Goal: Download file/media

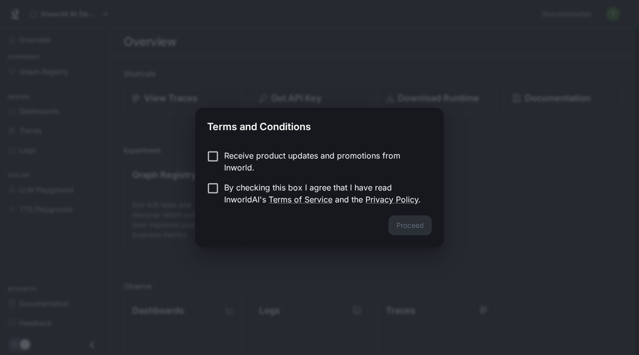
click at [336, 186] on p "By checking this box I agree that I have read InworldAI's Terms of Service and …" at bounding box center [324, 194] width 200 height 24
click at [405, 221] on button "Proceed" at bounding box center [409, 226] width 43 height 20
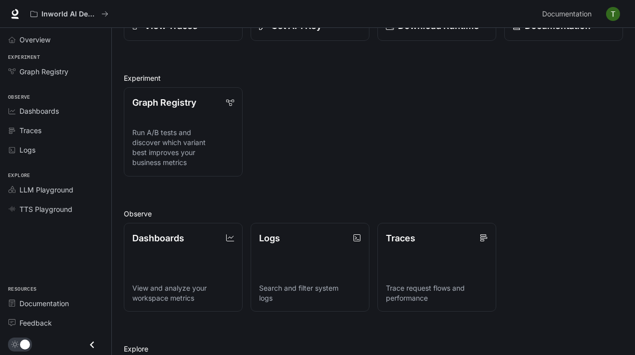
scroll to position [78, 0]
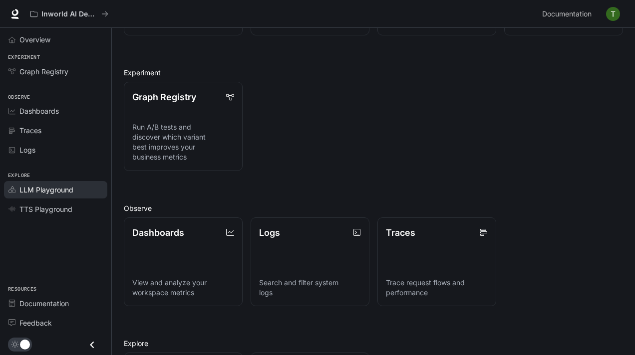
click at [59, 191] on span "LLM Playground" at bounding box center [46, 190] width 54 height 10
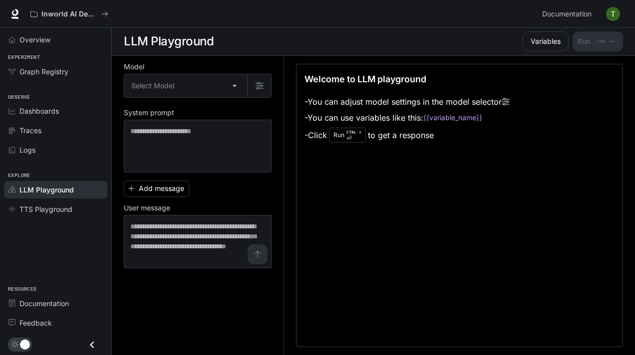
scroll to position [0, 0]
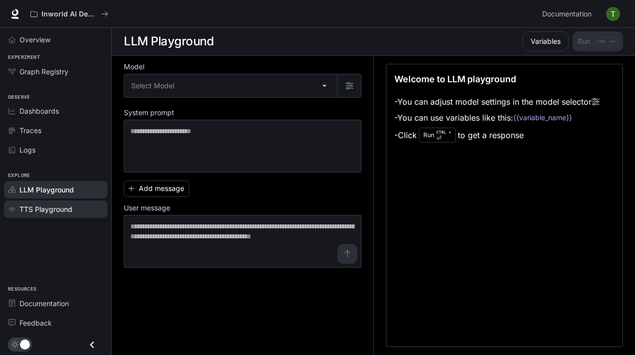
click at [58, 206] on span "TTS Playground" at bounding box center [45, 209] width 53 height 10
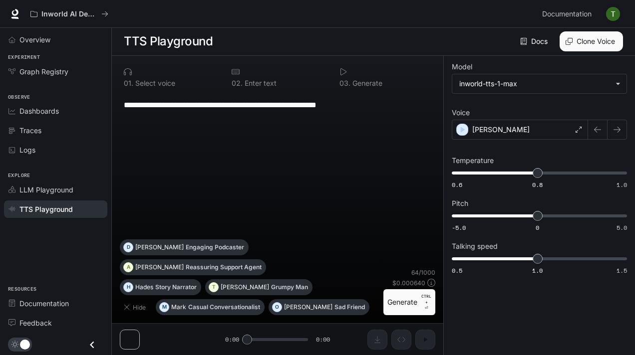
click at [67, 61] on span "Experiment" at bounding box center [55, 57] width 111 height 8
click at [66, 66] on span "Graph Registry" at bounding box center [43, 71] width 49 height 10
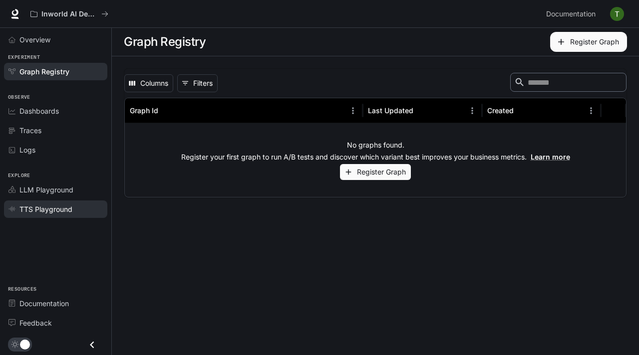
click at [58, 211] on span "TTS Playground" at bounding box center [45, 209] width 53 height 10
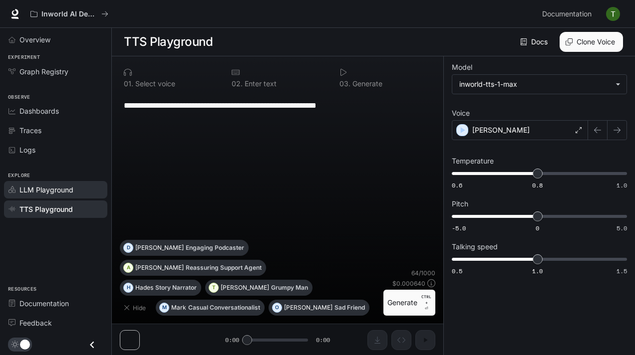
click at [74, 191] on div "LLM Playground" at bounding box center [60, 190] width 83 height 10
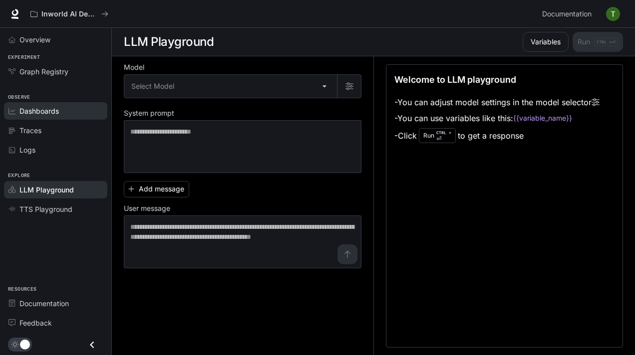
click at [53, 108] on span "Dashboards" at bounding box center [38, 111] width 39 height 10
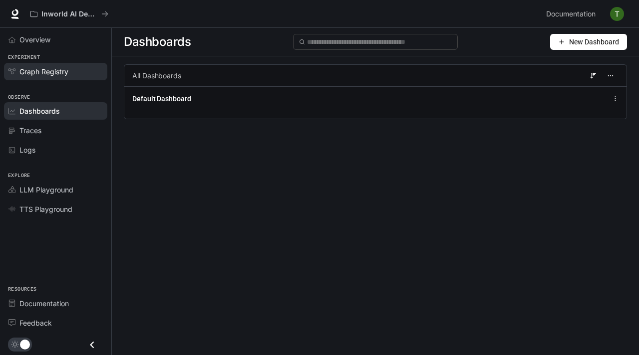
click at [56, 71] on span "Graph Registry" at bounding box center [43, 71] width 49 height 10
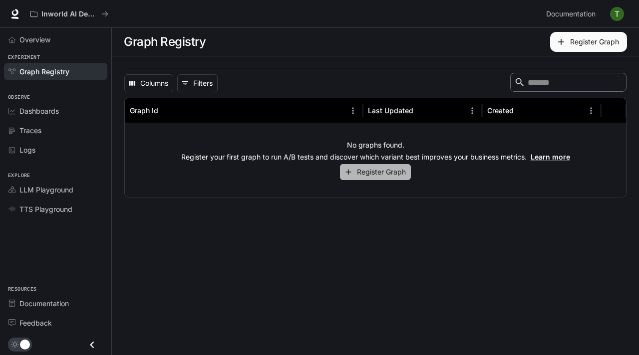
click at [388, 173] on button "Register Graph" at bounding box center [375, 172] width 71 height 16
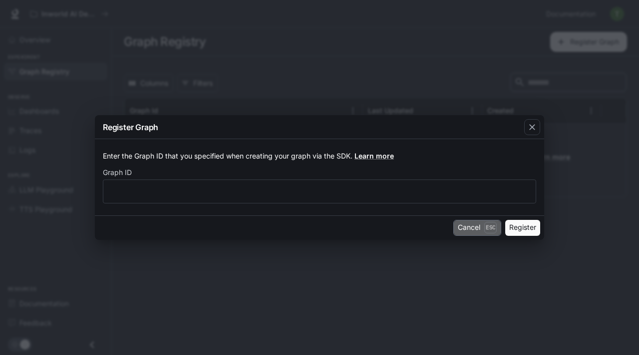
click at [455, 225] on button "Cancel Esc" at bounding box center [477, 228] width 48 height 16
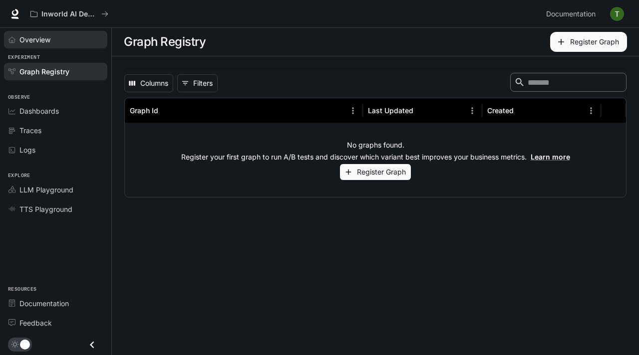
click at [61, 33] on link "Overview" at bounding box center [55, 39] width 103 height 17
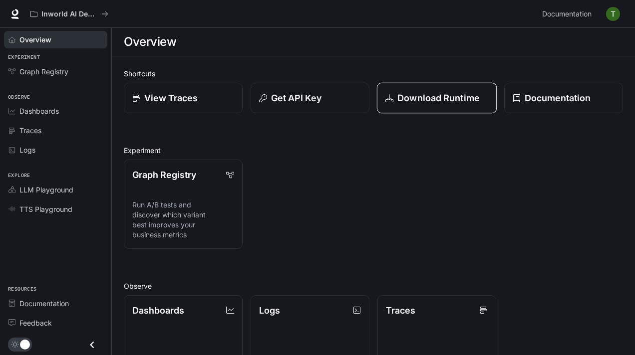
click at [467, 99] on p "Download Runtime" at bounding box center [438, 97] width 82 height 13
